Goal: Communication & Community: Answer question/provide support

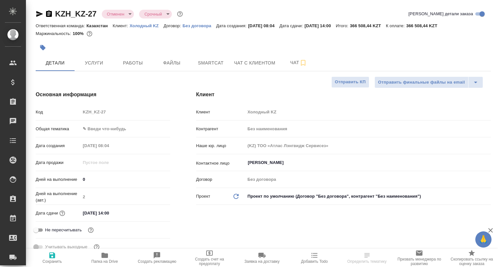
select select "RU"
type textarea "x"
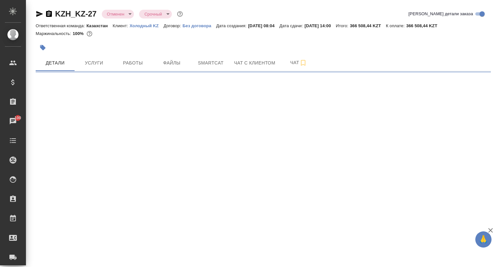
select select "RU"
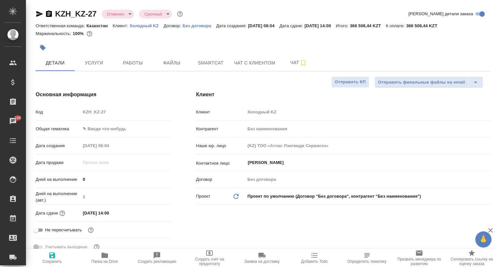
type textarea "x"
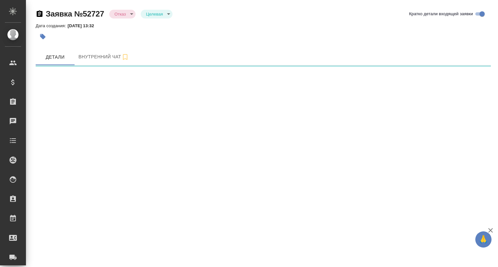
select select "RU"
select select "KZ"
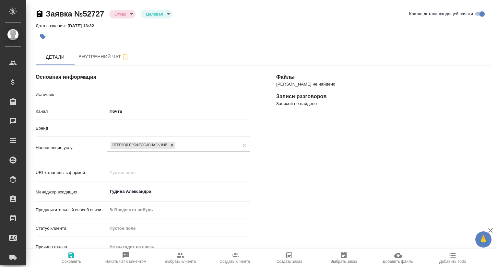
type textarea "x"
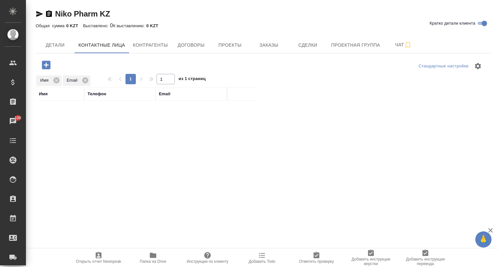
select select "RU"
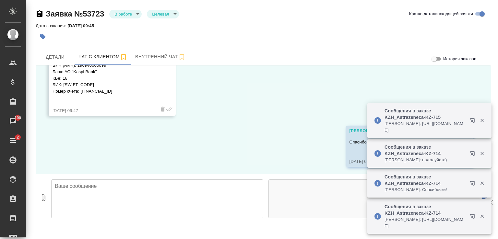
scroll to position [143, 0]
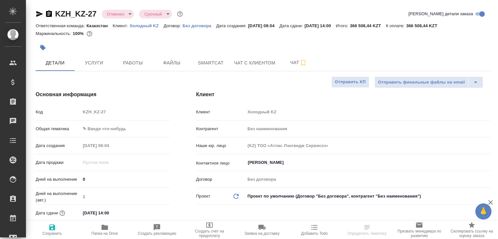
select select "RU"
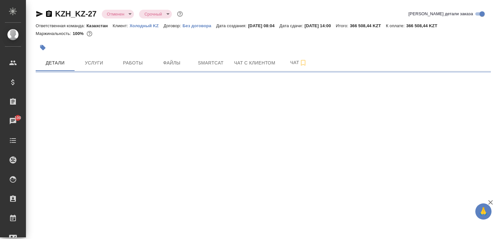
select select "RU"
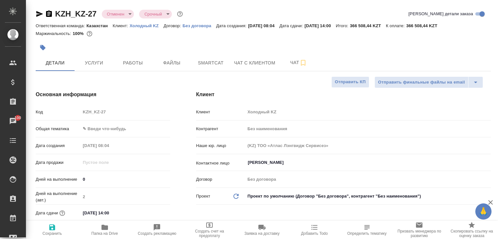
type textarea "x"
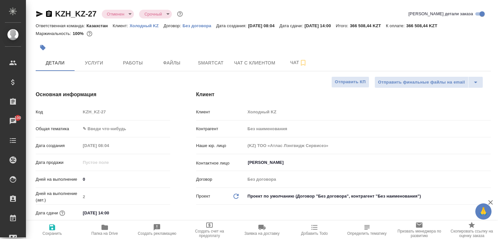
type textarea "x"
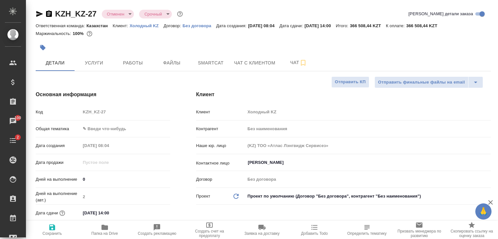
type textarea "x"
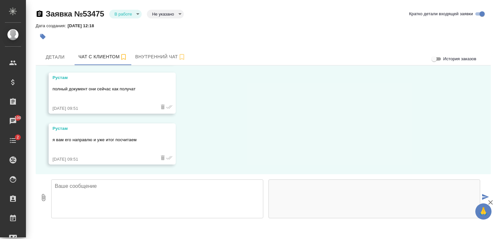
scroll to position [2505, 0]
click at [172, 193] on textarea at bounding box center [157, 199] width 212 height 39
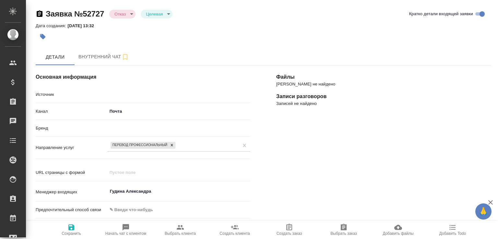
select select "KZ"
select select "RU"
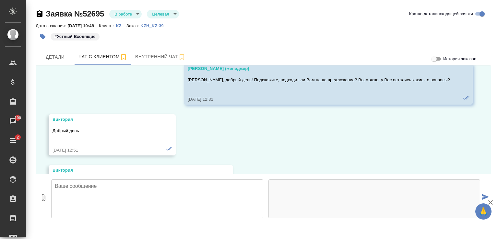
scroll to position [1466, 0]
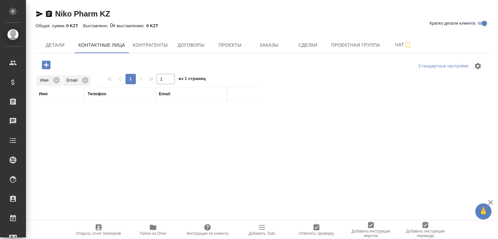
select select "RU"
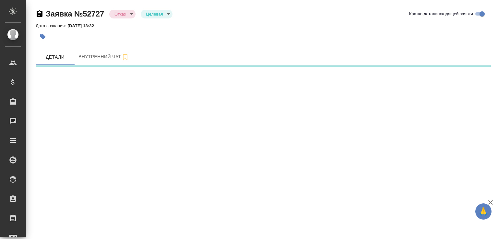
select select "RU"
select select "KZ"
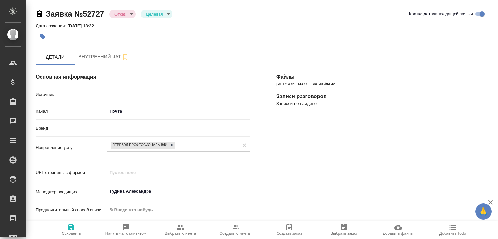
type textarea "x"
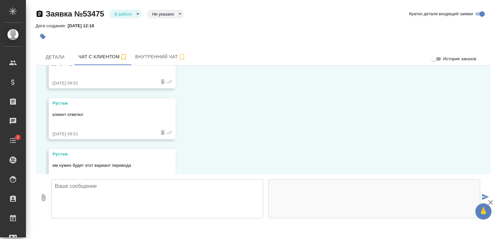
scroll to position [2506, 0]
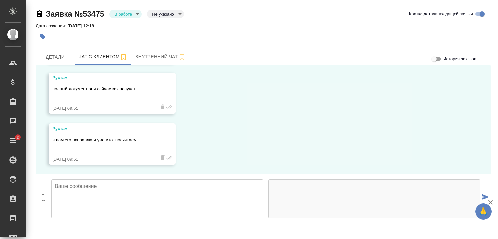
click at [157, 189] on textarea at bounding box center [157, 199] width 212 height 39
type textarea "Здравствуйте, [PERSON_NAME]"
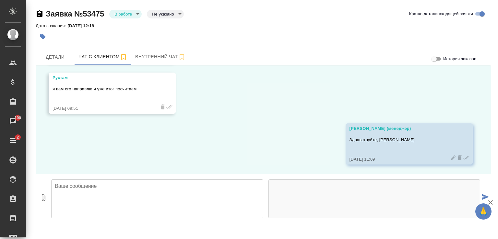
scroll to position [2556, 0]
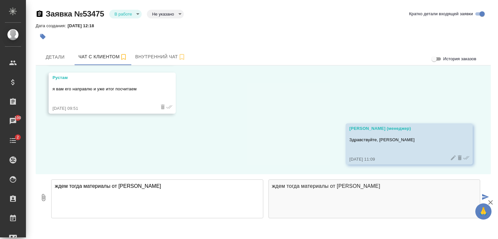
type textarea "ждем тогда материалы от [PERSON_NAME]"
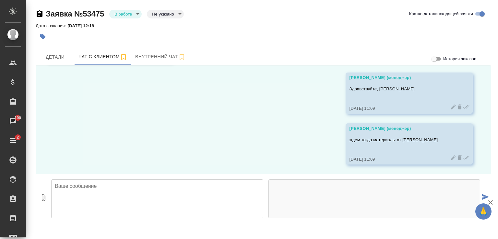
scroll to position [2607, 0]
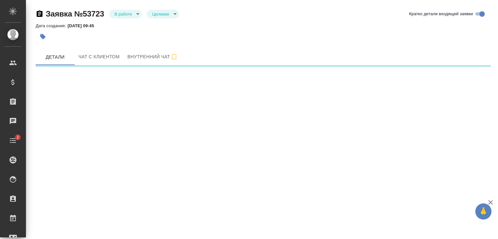
select select "RU"
select select "KZ"
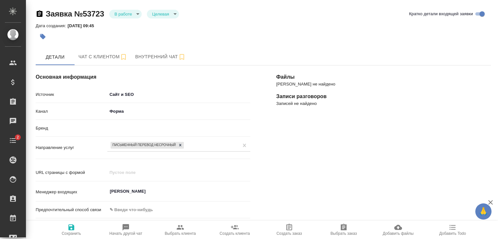
type textarea "x"
click at [106, 55] on span "Чат с клиентом" at bounding box center [102, 57] width 49 height 8
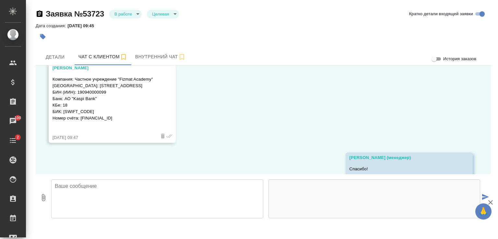
scroll to position [143, 0]
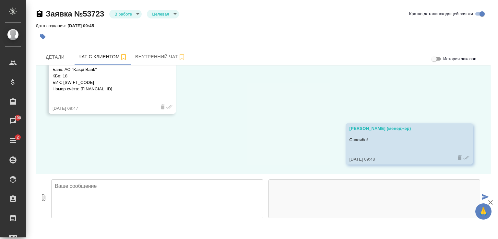
click at [121, 185] on textarea at bounding box center [157, 199] width 212 height 39
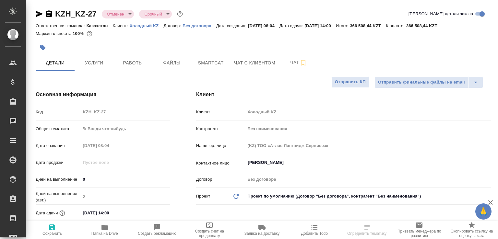
select select "RU"
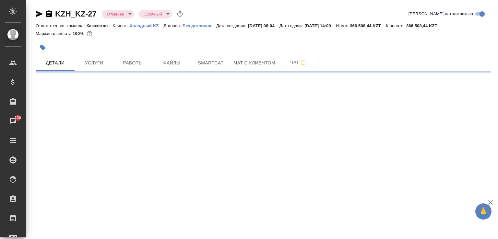
select select "RU"
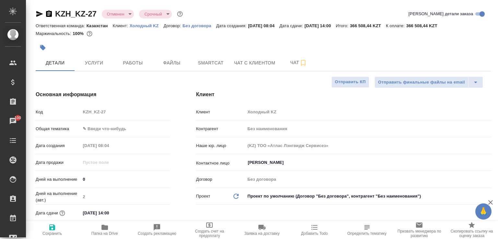
type textarea "x"
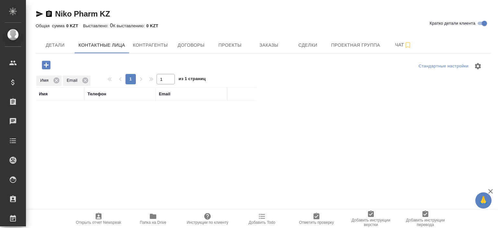
select select "RU"
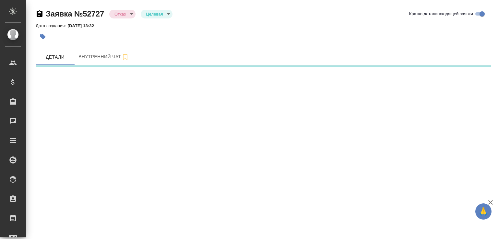
select select "RU"
select select "KZ"
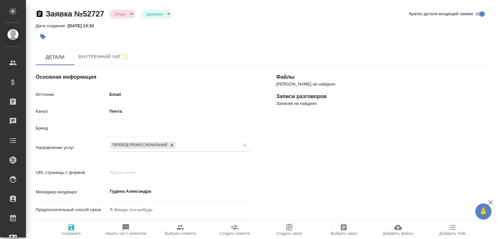
type textarea "x"
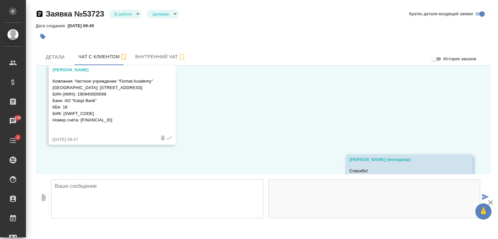
scroll to position [143, 0]
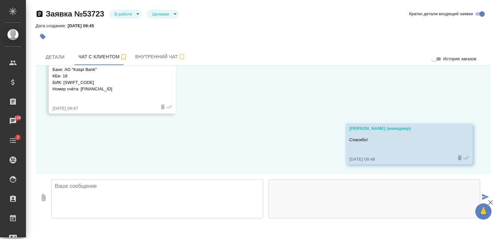
click at [155, 192] on textarea at bounding box center [157, 199] width 212 height 39
click at [44, 196] on icon "button" at bounding box center [44, 197] width 4 height 7
type input "C:\fakepath\Proposal_KZH_KZ-43.pdf"
click at [105, 192] on textarea at bounding box center [157, 199] width 212 height 39
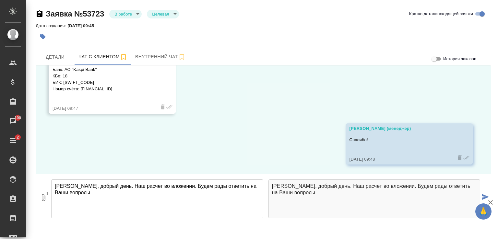
type textarea "Алишер, добрый день. Наш расчет во вложении. Будем рады ответить на Ваши вопрос…"
click at [492, 202] on icon "button" at bounding box center [491, 203] width 8 height 8
click at [487, 197] on icon "submit" at bounding box center [485, 197] width 7 height 6
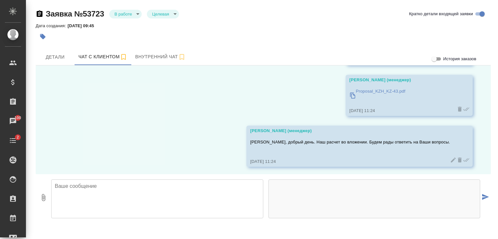
scroll to position [245, 0]
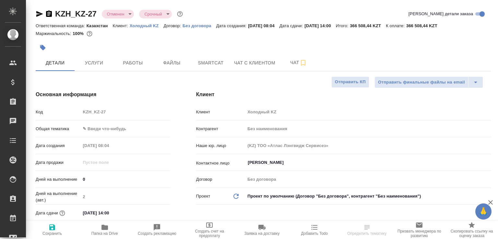
select select "RU"
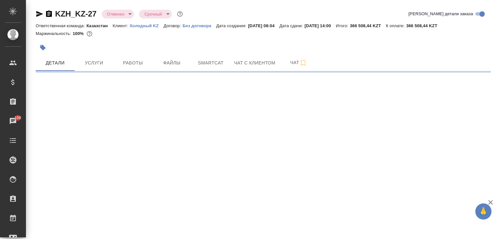
select select "RU"
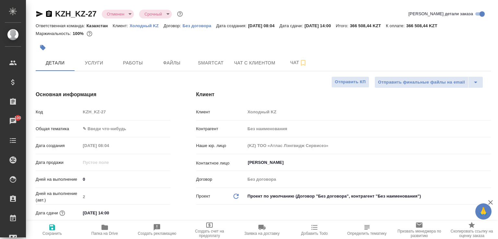
type textarea "x"
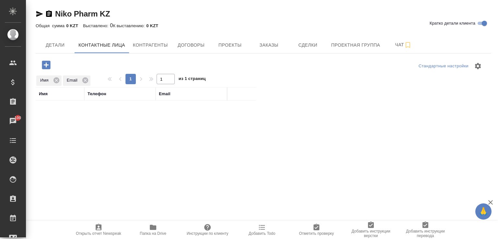
select select "RU"
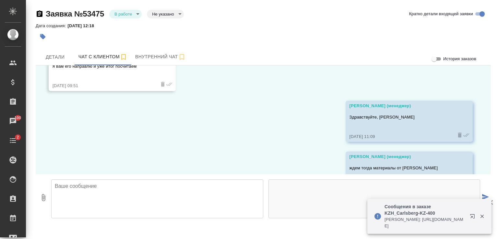
scroll to position [2542, 0]
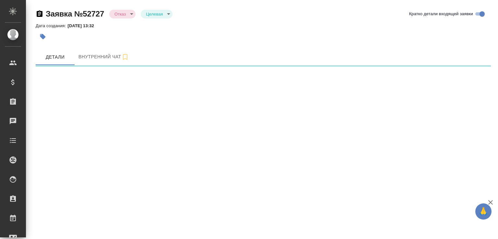
select select "RU"
select select "KZ"
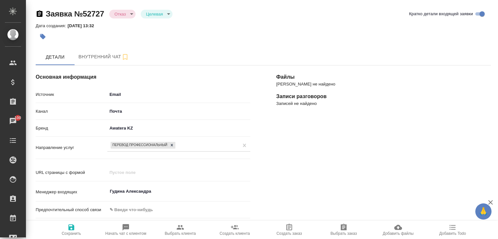
type textarea "x"
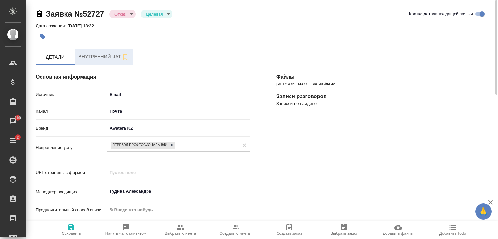
drag, startPoint x: 102, startPoint y: 55, endPoint x: 103, endPoint y: 60, distance: 5.1
click at [102, 55] on span "Внутренний чат" at bounding box center [103, 57] width 51 height 8
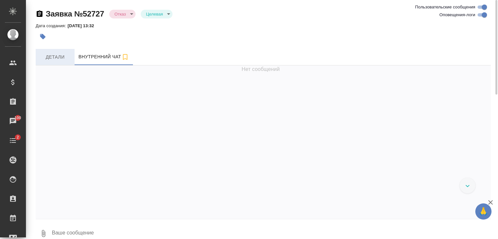
click at [64, 57] on span "Детали" at bounding box center [55, 57] width 31 height 8
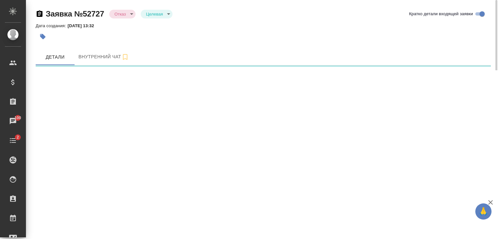
select select "RU"
select select "KZ"
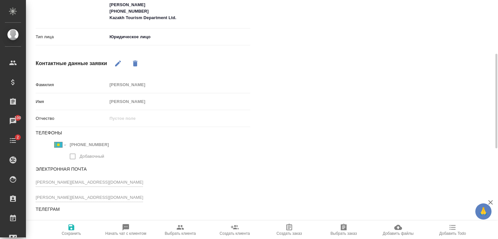
scroll to position [267, 0]
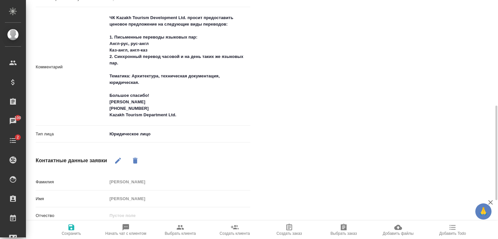
type textarea "x"
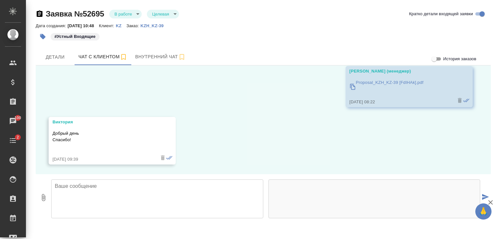
scroll to position [1466, 0]
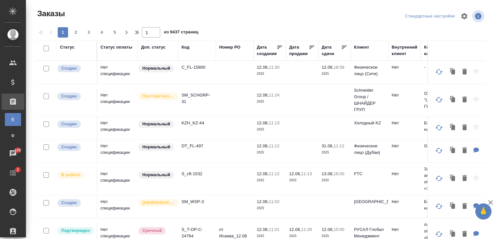
click at [185, 47] on div "Код" at bounding box center [186, 47] width 8 height 6
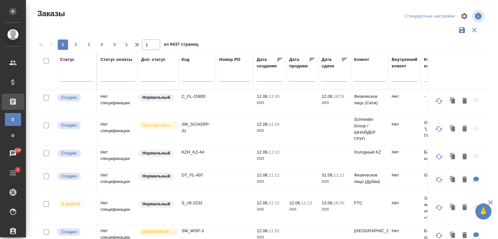
click at [192, 76] on input "text" at bounding box center [197, 78] width 31 height 8
type input "Л"
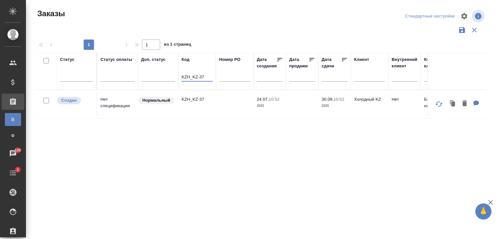
type input "KZH_KZ-37"
click at [202, 103] on td "KZH_KZ-37" at bounding box center [197, 104] width 38 height 23
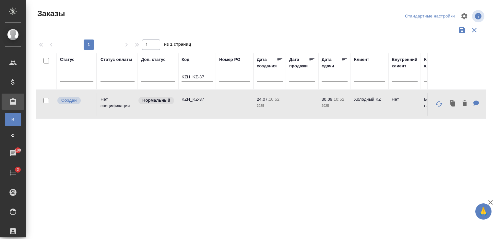
click at [202, 103] on td "KZH_KZ-37" at bounding box center [197, 104] width 38 height 23
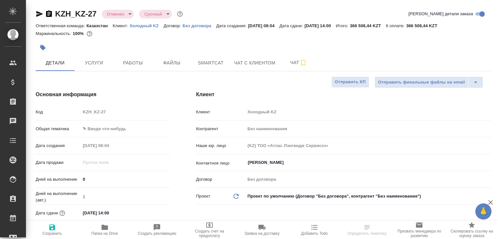
select select "RU"
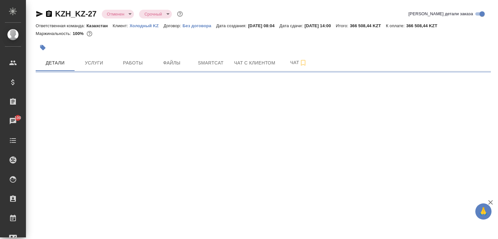
select select "RU"
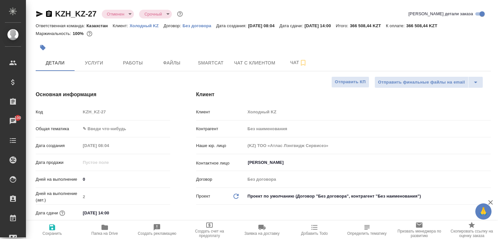
type textarea "x"
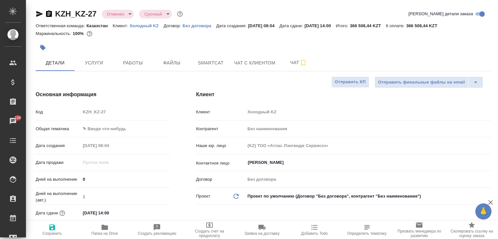
type textarea "x"
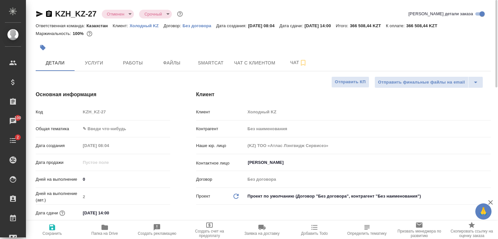
type textarea "x"
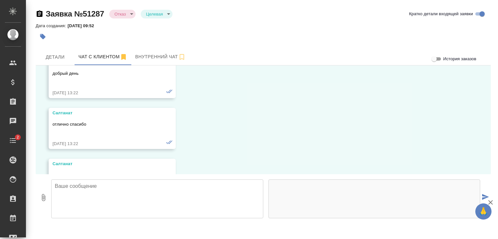
scroll to position [3979, 0]
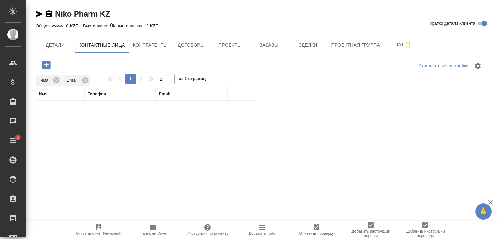
select select "RU"
click at [85, 79] on icon at bounding box center [85, 80] width 6 height 6
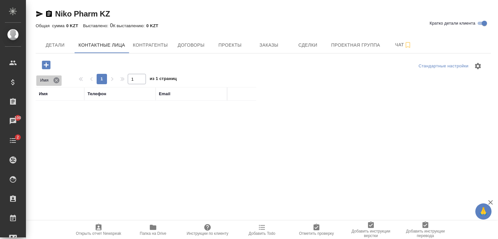
click at [55, 80] on icon at bounding box center [56, 80] width 6 height 6
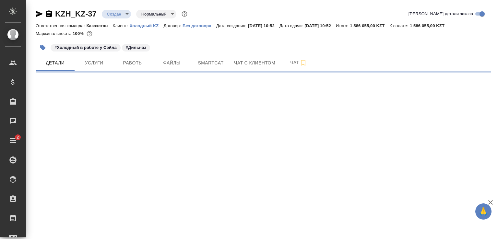
select select "RU"
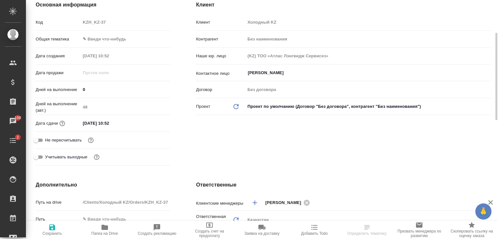
scroll to position [57, 0]
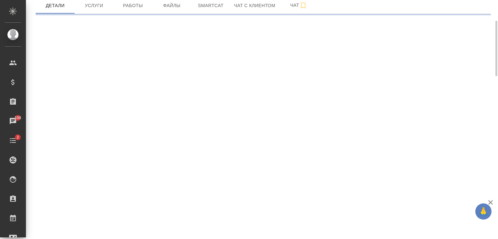
select select "RU"
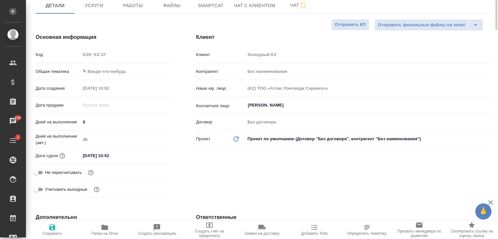
scroll to position [0, 0]
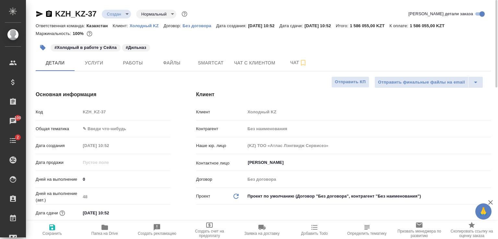
type textarea "x"
click at [102, 64] on span "Услуги" at bounding box center [93, 63] width 31 height 8
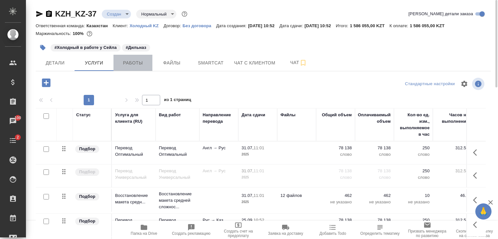
click at [132, 64] on span "Работы" at bounding box center [132, 63] width 31 height 8
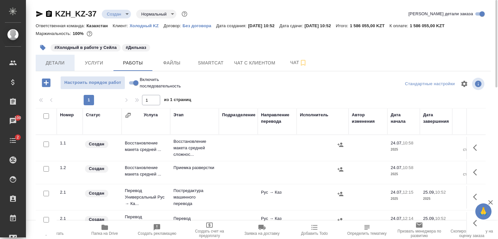
drag, startPoint x: 62, startPoint y: 63, endPoint x: 67, endPoint y: 68, distance: 7.1
click at [62, 64] on span "Детали" at bounding box center [55, 63] width 31 height 8
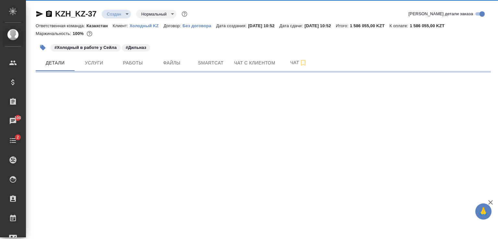
select select "RU"
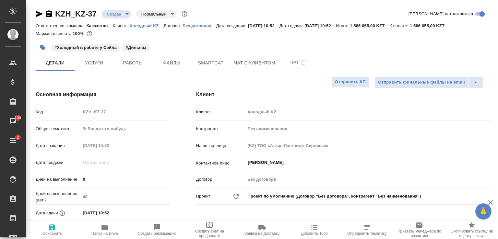
type textarea "x"
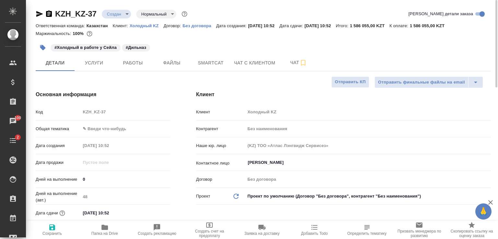
type textarea "x"
click at [253, 64] on span "Чат с клиентом" at bounding box center [254, 63] width 41 height 8
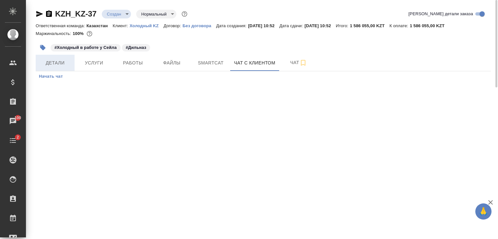
click at [59, 62] on span "Детали" at bounding box center [55, 63] width 31 height 8
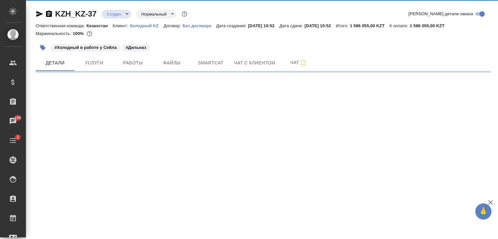
select select "RU"
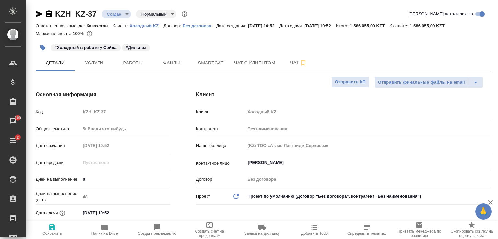
type textarea "x"
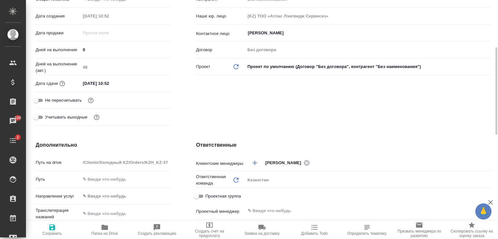
scroll to position [97, 0]
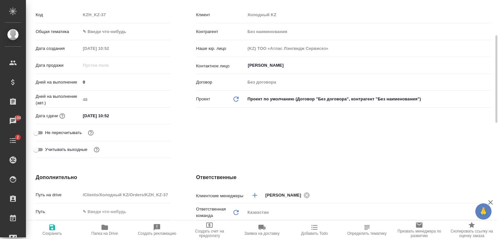
type textarea "x"
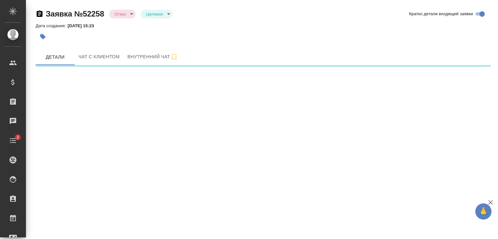
select select "RU"
select select "KZ"
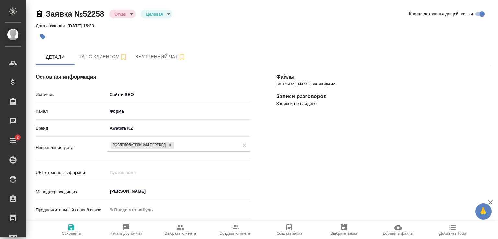
type textarea "x"
click at [85, 55] on span "Чат с клиентом" at bounding box center [102, 57] width 49 height 8
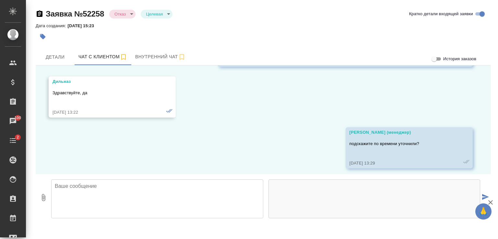
scroll to position [174, 0]
